Goal: Navigation & Orientation: Find specific page/section

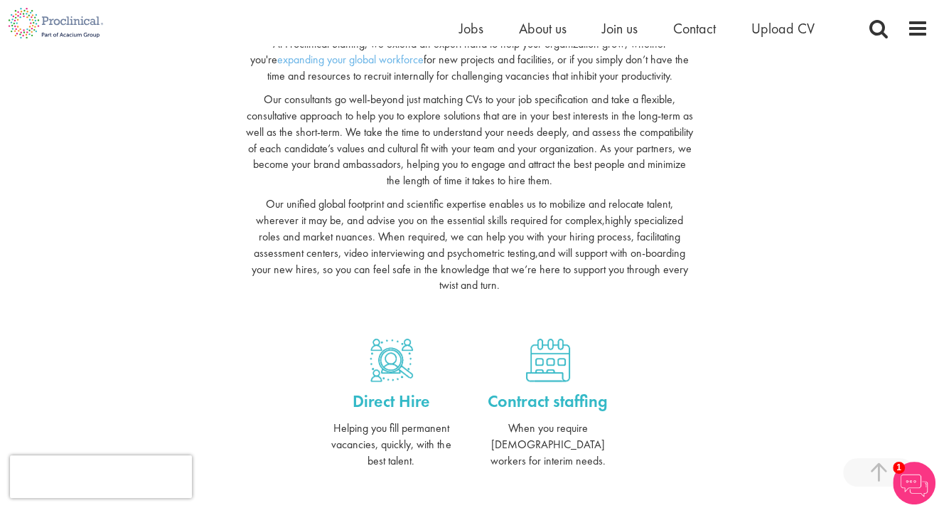
scroll to position [782, 0]
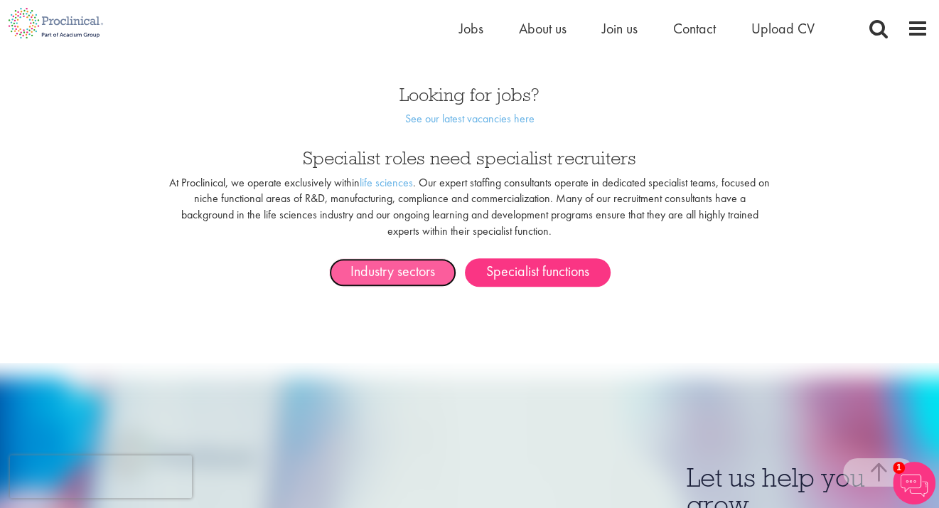
click at [395, 258] on link "Industry sectors" at bounding box center [392, 272] width 127 height 28
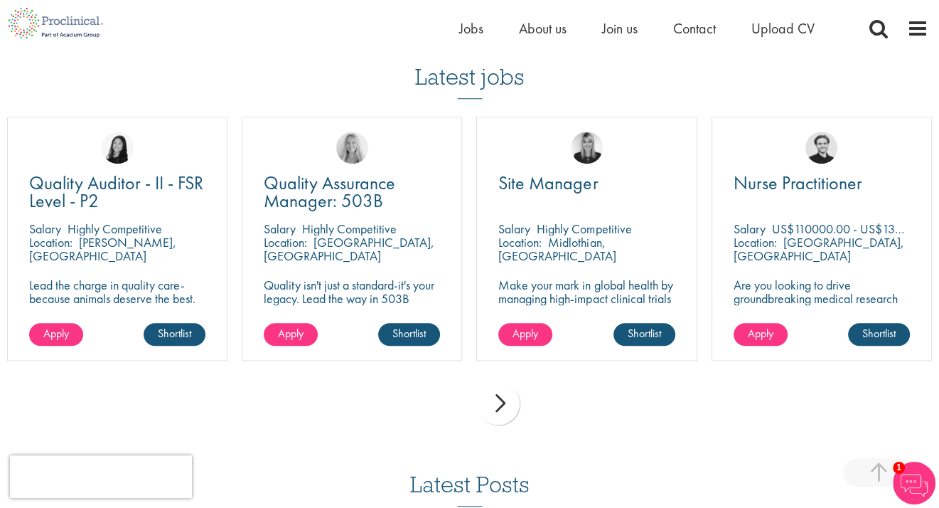
scroll to position [1066, 0]
